Goal: Information Seeking & Learning: Understand process/instructions

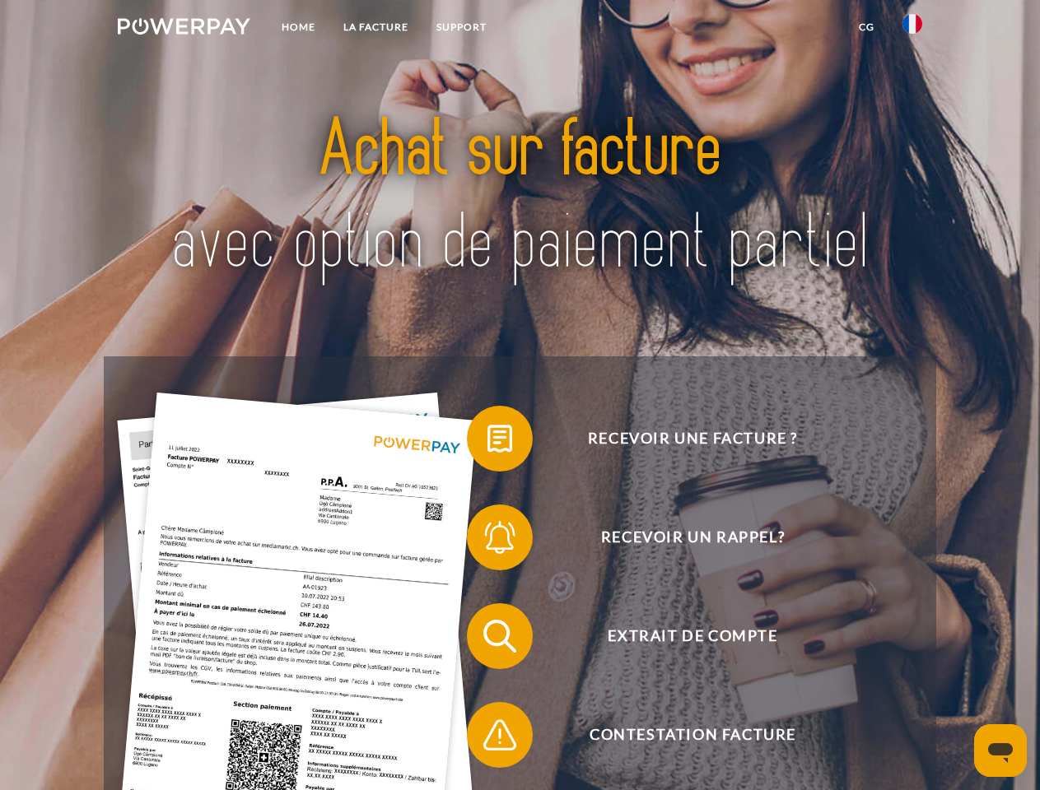
click at [184, 29] on img at bounding box center [184, 26] width 133 height 16
click at [912, 29] on img at bounding box center [912, 24] width 20 height 20
click at [866, 27] on link "CG" at bounding box center [867, 27] width 44 height 30
click at [487, 442] on span at bounding box center [475, 439] width 82 height 82
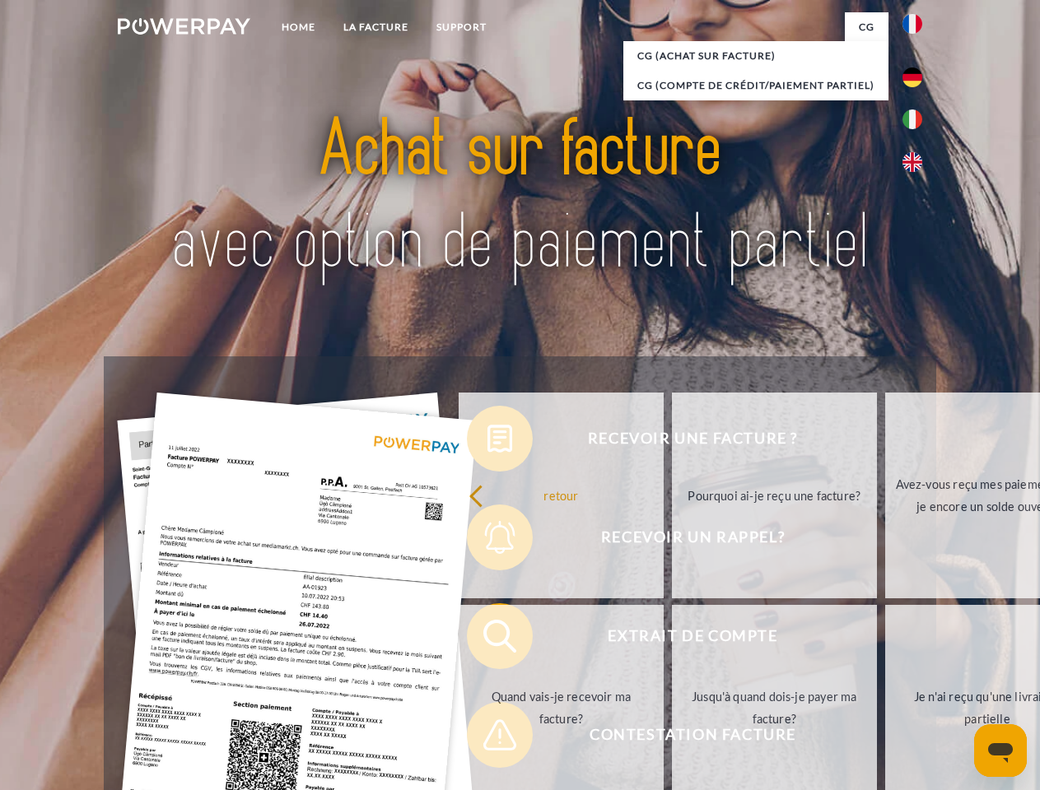
click at [487, 541] on div "Recevoir une facture ? Recevoir un rappel? Extrait de compte retour" at bounding box center [520, 686] width 832 height 659
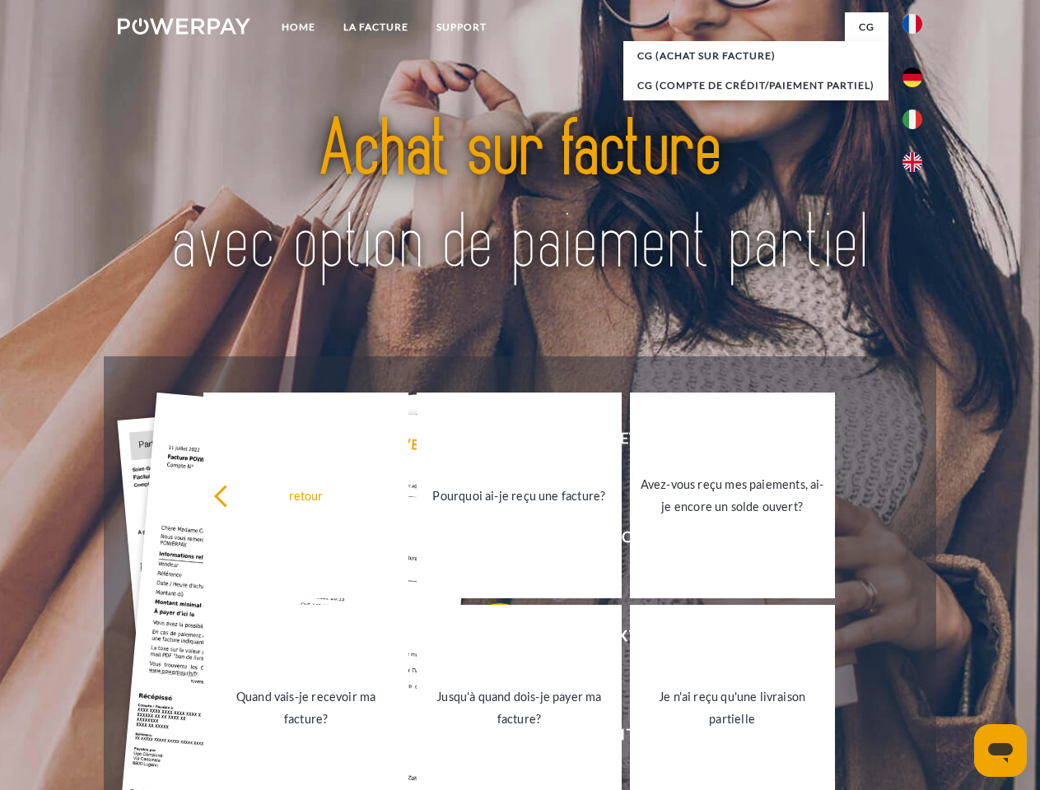
click at [487, 640] on link "Jusqu'à quand dois-je payer ma facture?" at bounding box center [519, 708] width 205 height 206
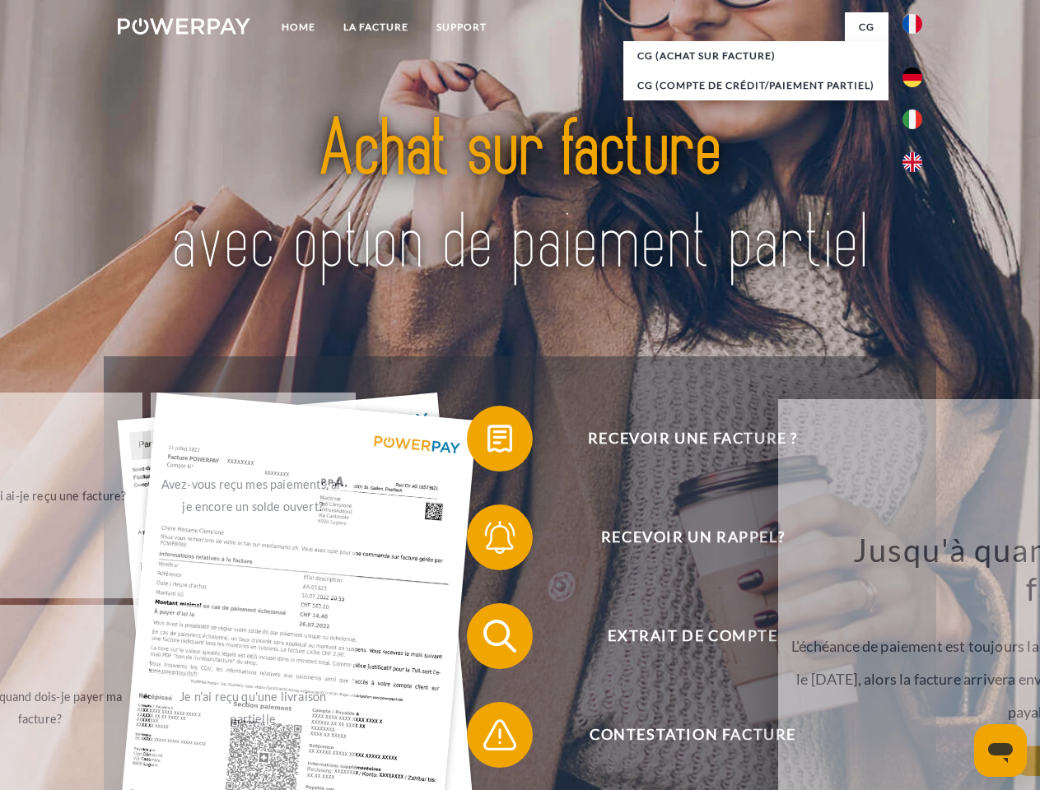
click at [487, 739] on span at bounding box center [475, 735] width 82 height 82
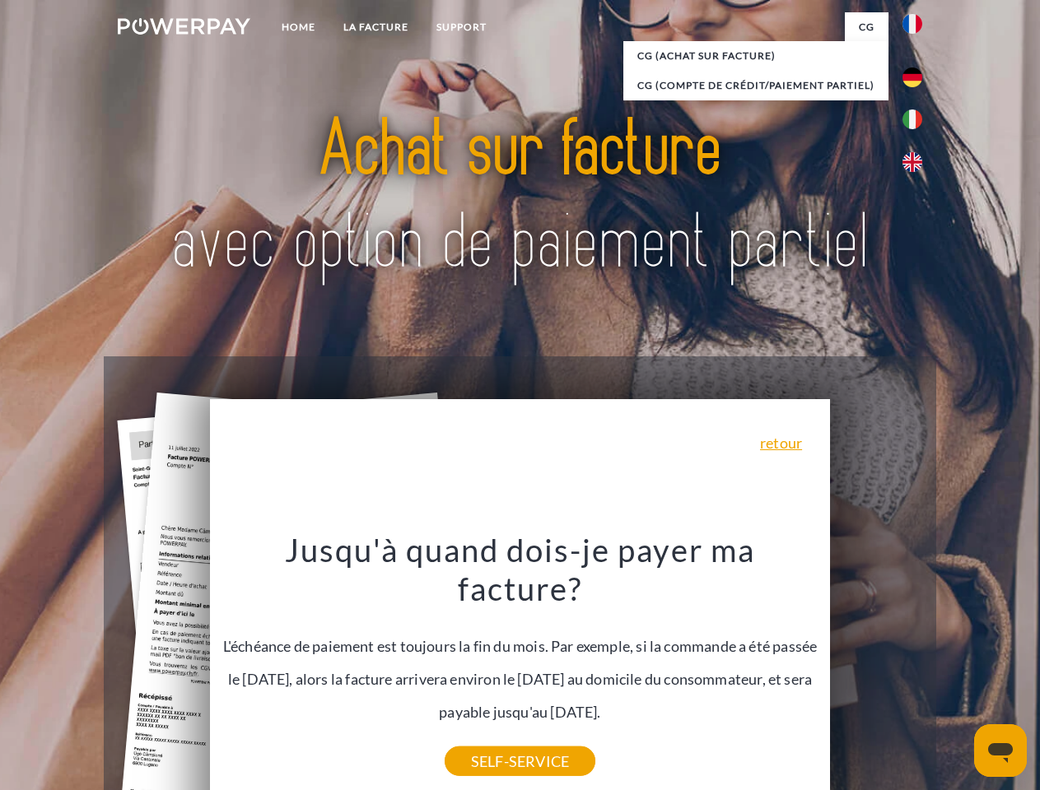
click at [1000, 751] on icon "Ouvrir la fenêtre de messagerie" at bounding box center [1000, 754] width 25 height 20
